Goal: Task Accomplishment & Management: Complete application form

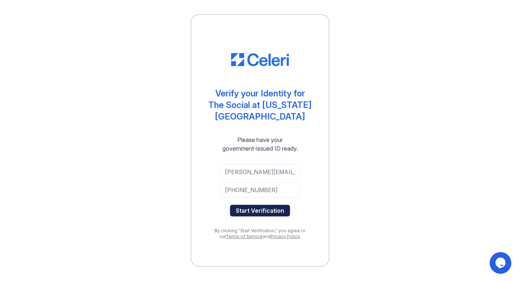
click at [248, 205] on button "Start Verification" at bounding box center [260, 211] width 60 height 12
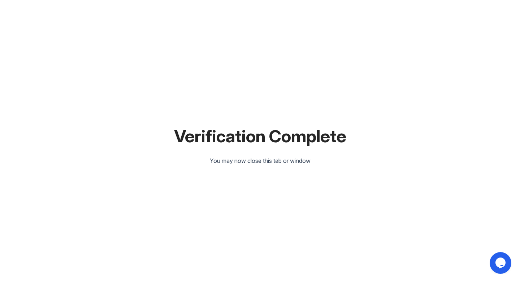
click at [197, 140] on div "Verification Complete" at bounding box center [260, 136] width 172 height 17
